Goal: Task Accomplishment & Management: Manage account settings

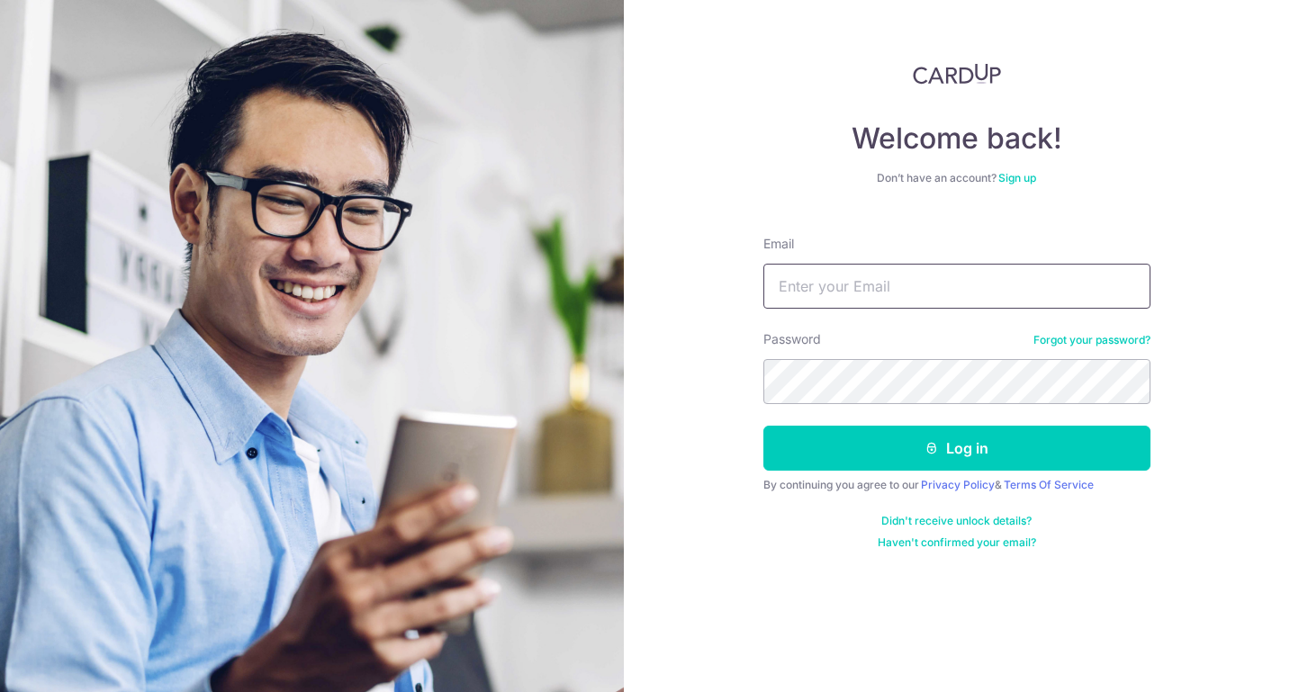
click at [917, 285] on input "Email" at bounding box center [956, 286] width 387 height 45
type input "[EMAIL_ADDRESS][DOMAIN_NAME]"
click at [763, 426] on button "Log in" at bounding box center [956, 448] width 387 height 45
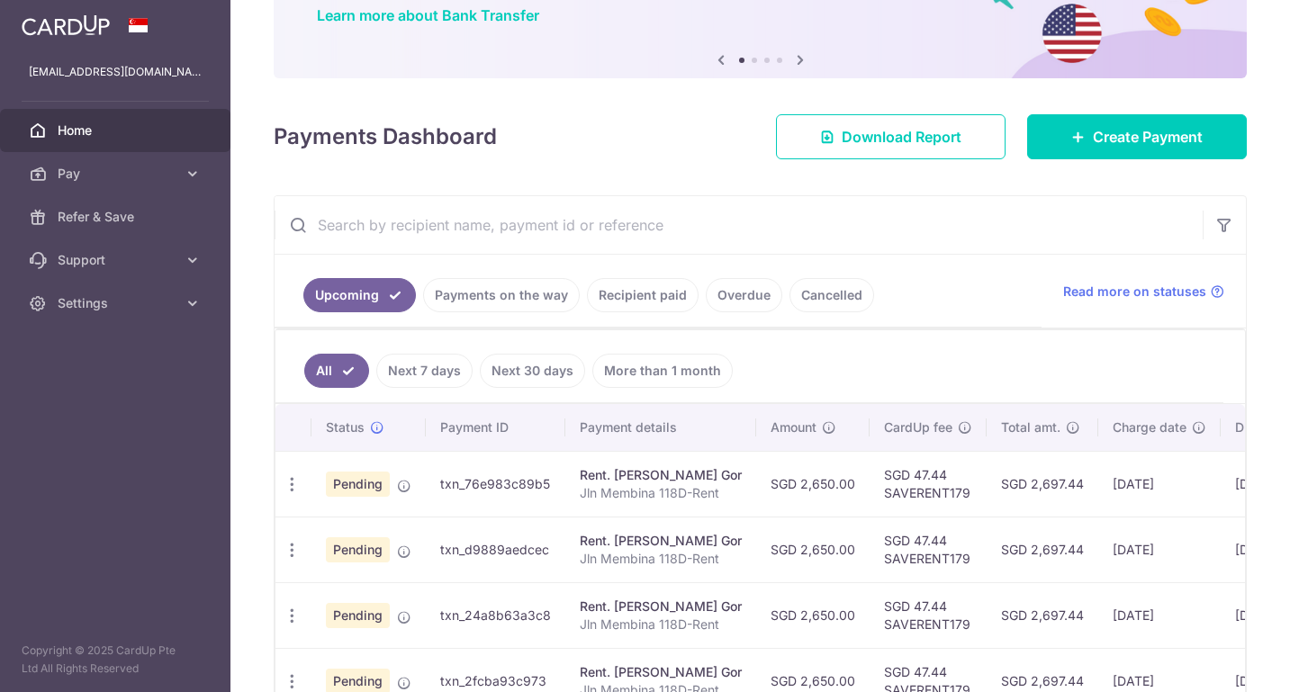
scroll to position [181, 0]
